Goal: Transaction & Acquisition: Purchase product/service

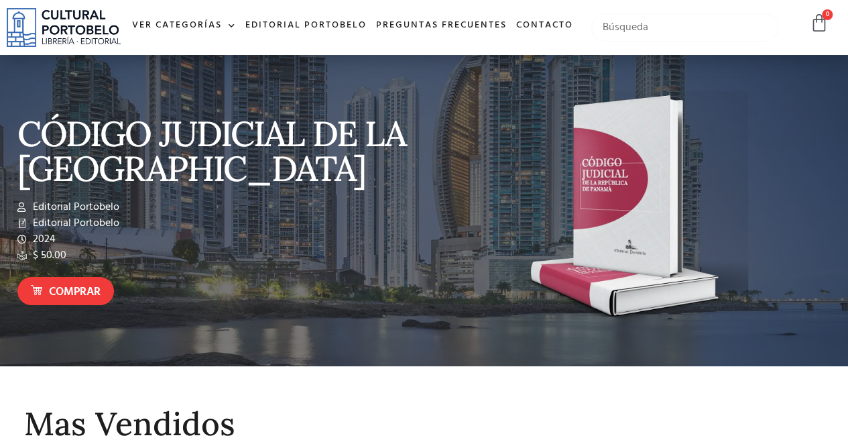
click at [637, 42] on input "text" at bounding box center [684, 27] width 187 height 28
type input "insolvencia"
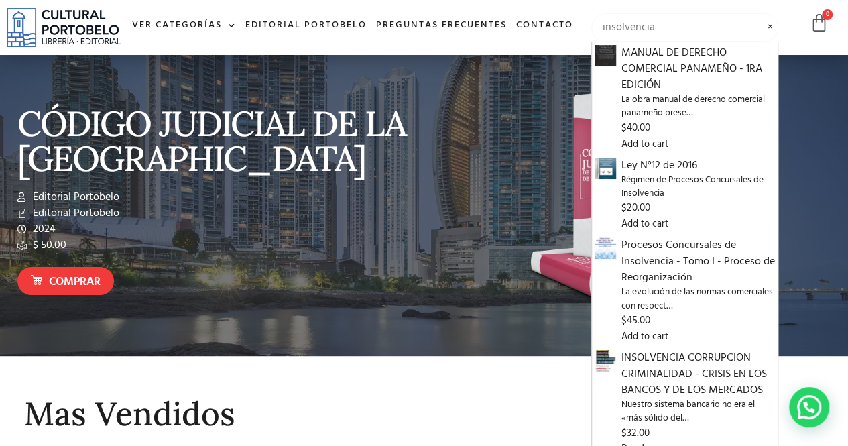
scroll to position [201, 0]
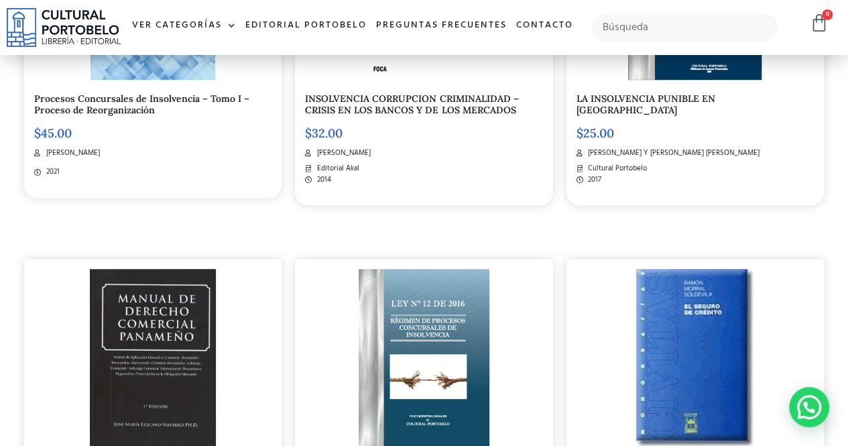
scroll to position [603, 0]
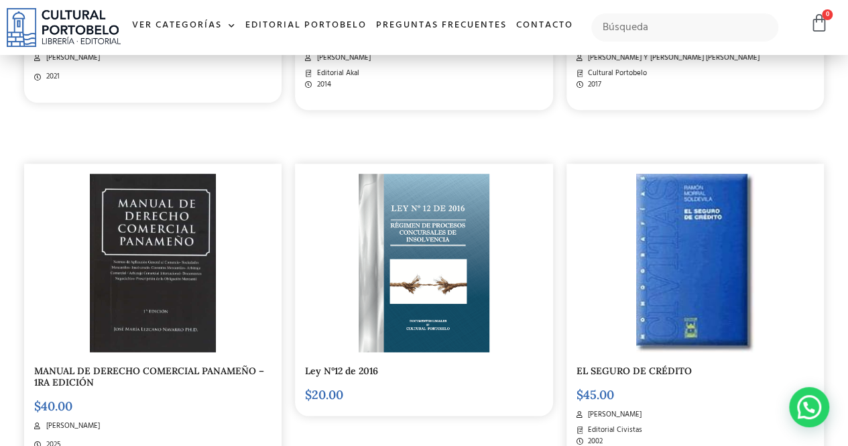
click at [386, 369] on h5 "Ley N°12 de 2016" at bounding box center [423, 370] width 237 height 11
